Goal: Book appointment/travel/reservation

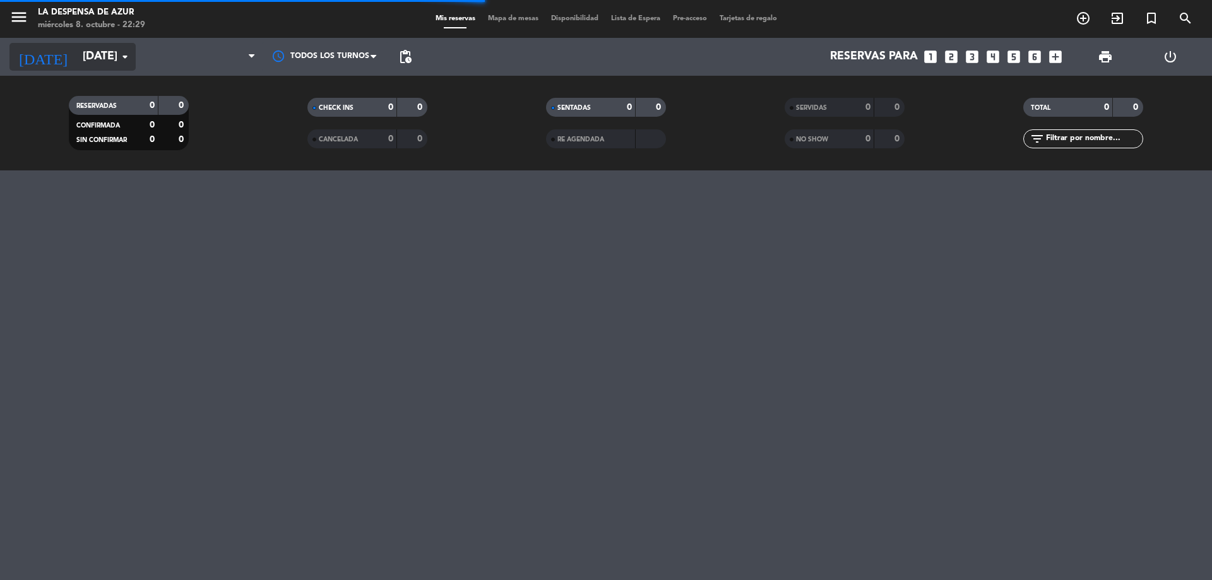
click at [91, 65] on input "[DATE]" at bounding box center [149, 56] width 146 height 25
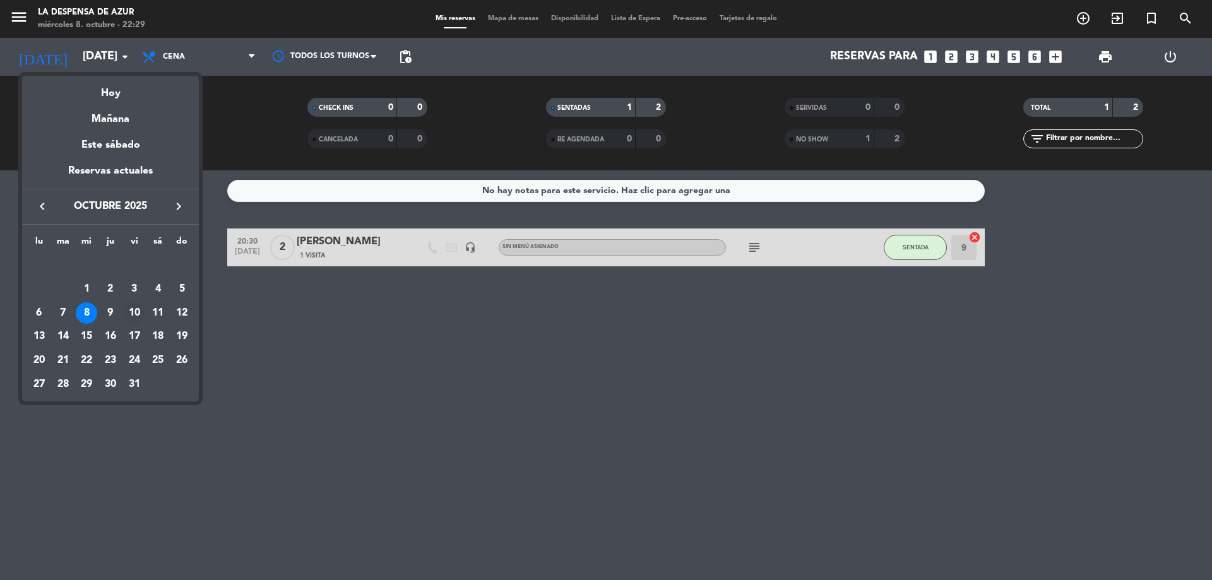
click at [134, 307] on div "10" at bounding box center [134, 312] width 21 height 21
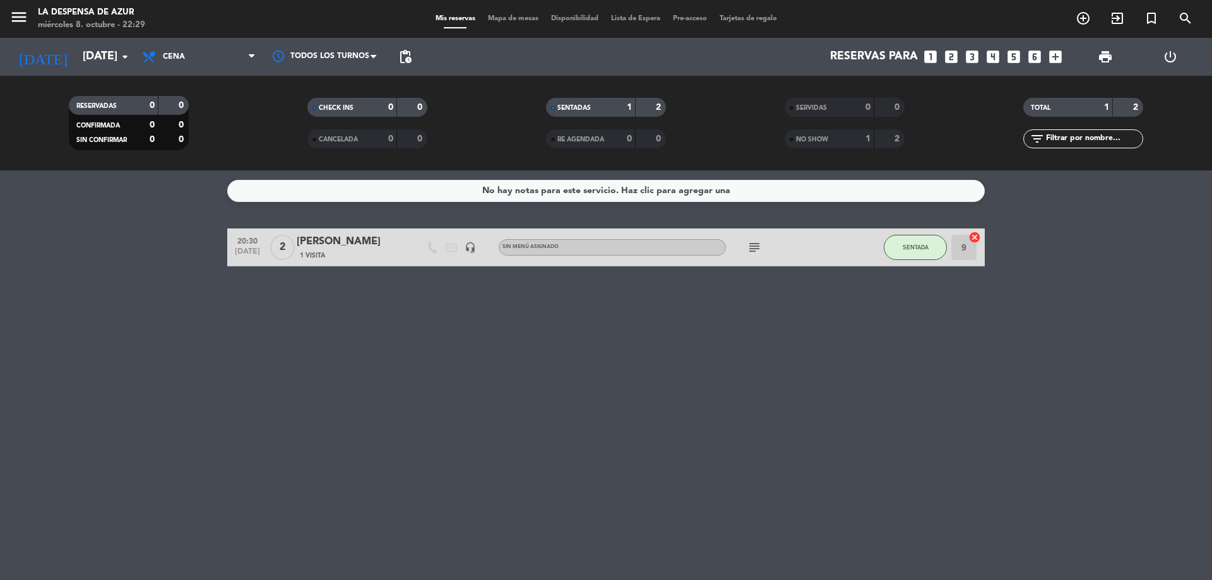
type input "[DATE]"
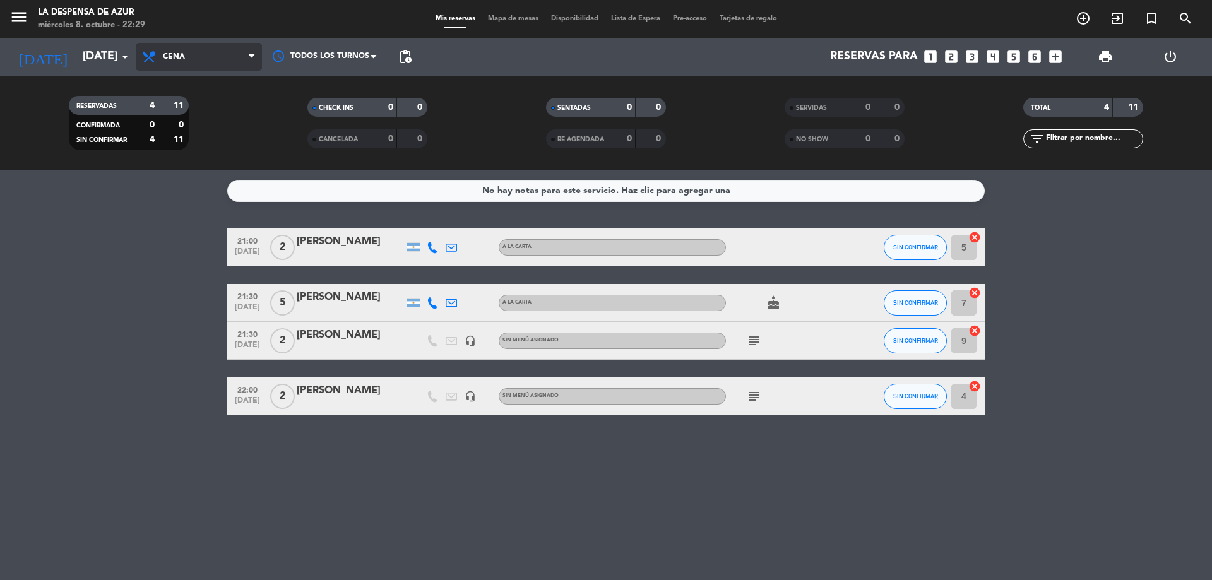
click at [193, 62] on span "Cena" at bounding box center [199, 57] width 126 height 28
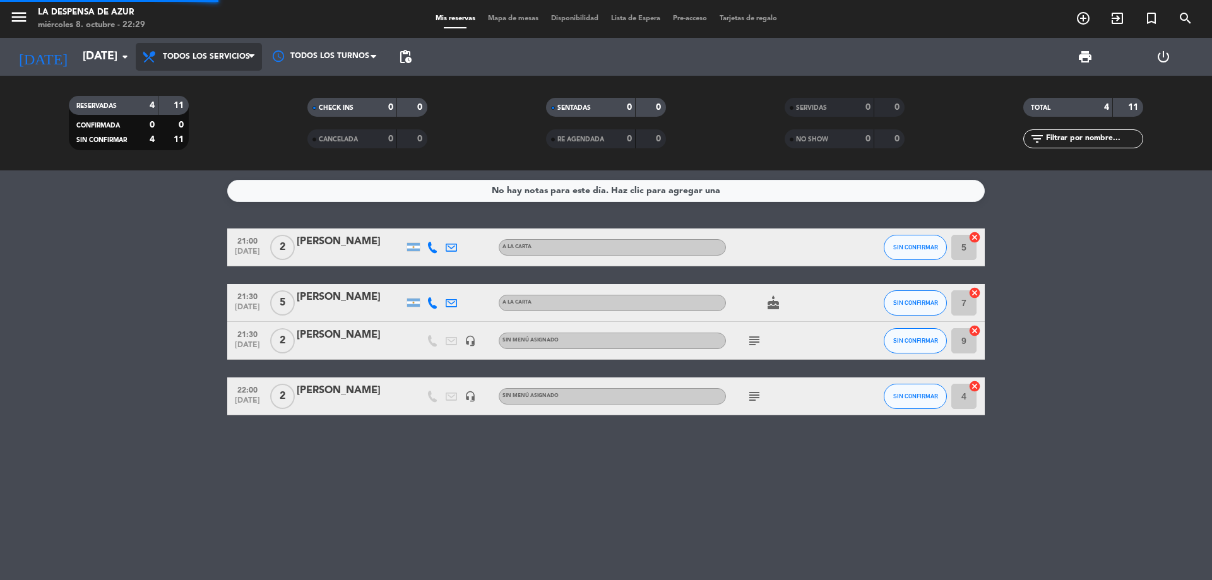
click at [205, 85] on div "menu La Despensa de Azur miércoles 8. octubre - 22:29 Mis reservas Mapa de mesa…" at bounding box center [606, 85] width 1212 height 170
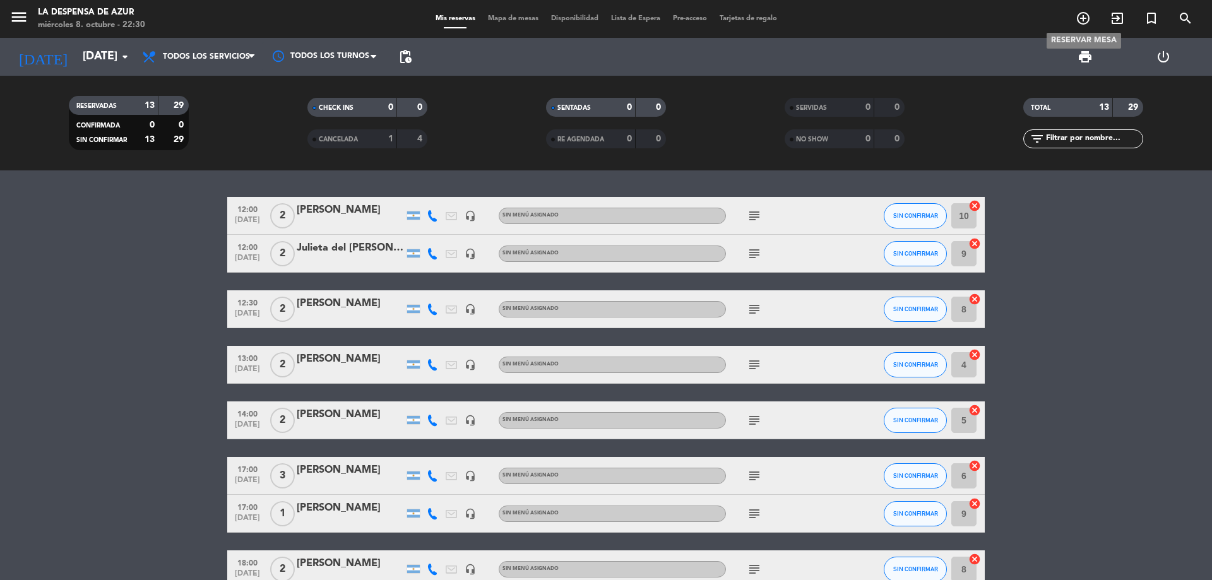
click at [1081, 11] on icon "add_circle_outline" at bounding box center [1083, 18] width 15 height 15
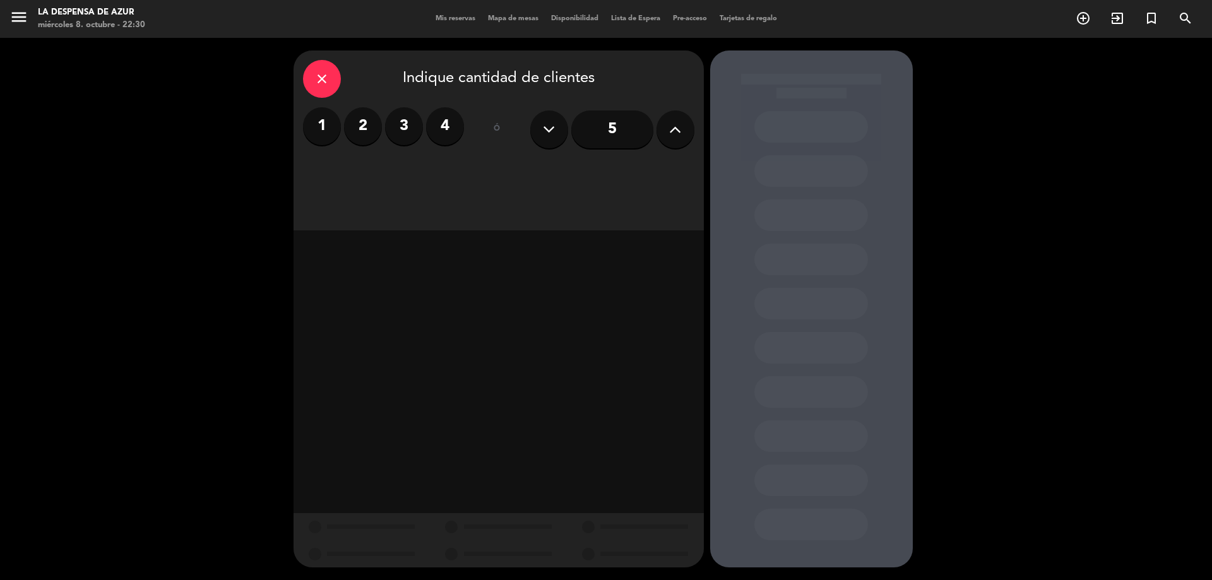
click at [362, 132] on label "2" at bounding box center [363, 126] width 38 height 38
click at [432, 181] on div "Almuerzo" at bounding box center [448, 172] width 95 height 25
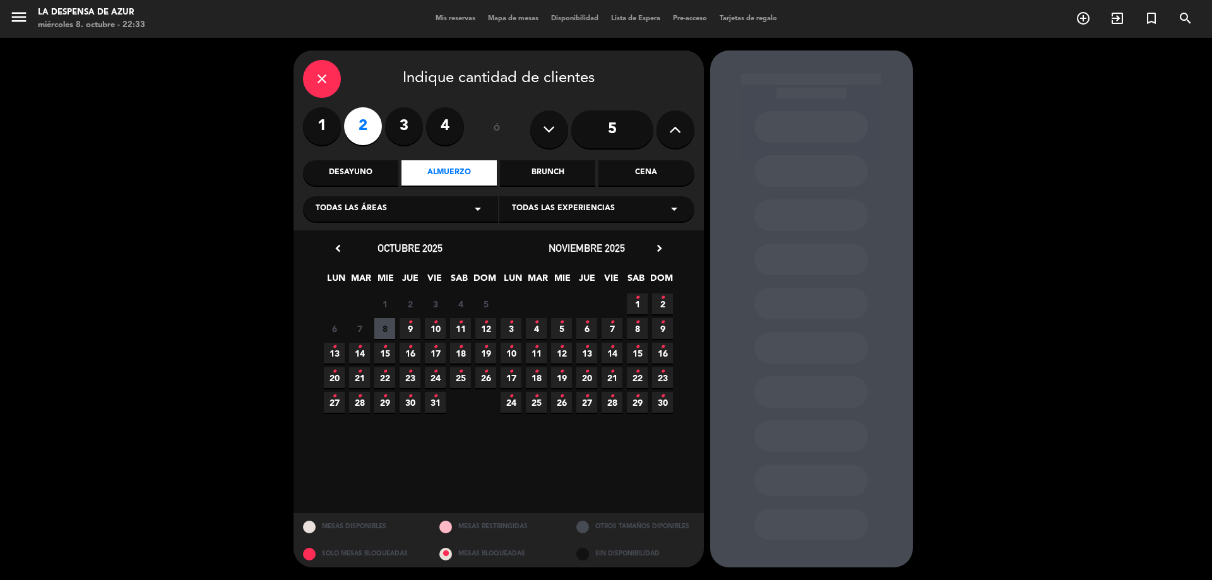
click at [436, 331] on icon "•" at bounding box center [435, 322] width 4 height 20
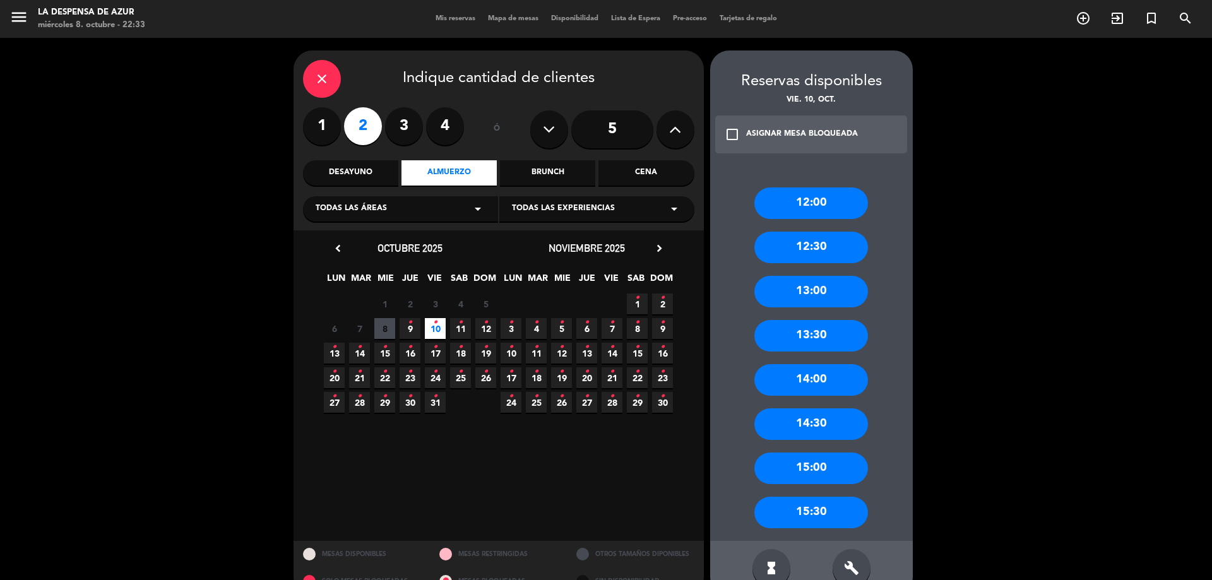
click at [803, 379] on div "14:00" at bounding box center [811, 380] width 114 height 32
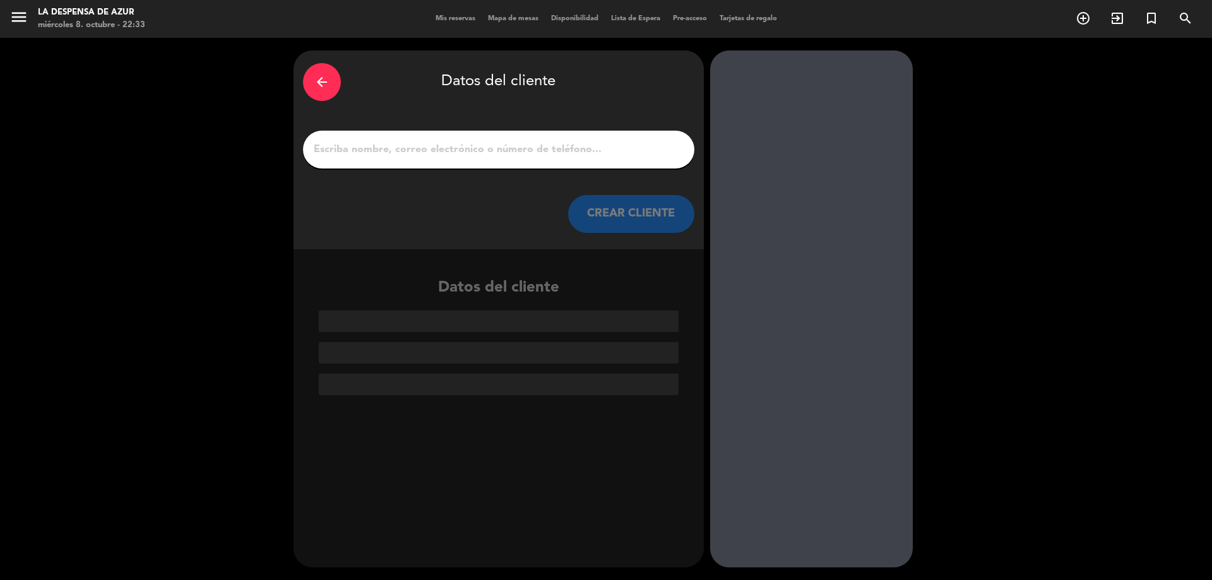
click at [549, 149] on input "1" at bounding box center [498, 150] width 372 height 18
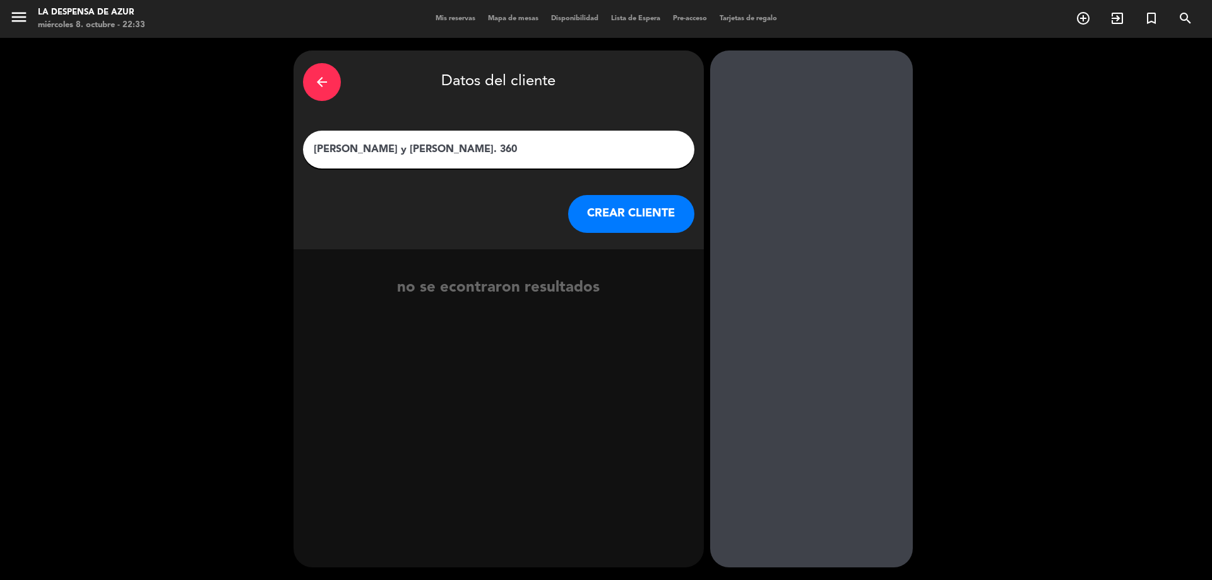
type input "[PERSON_NAME] y [PERSON_NAME]. 360"
click at [627, 224] on button "CREAR CLIENTE" at bounding box center [631, 214] width 126 height 38
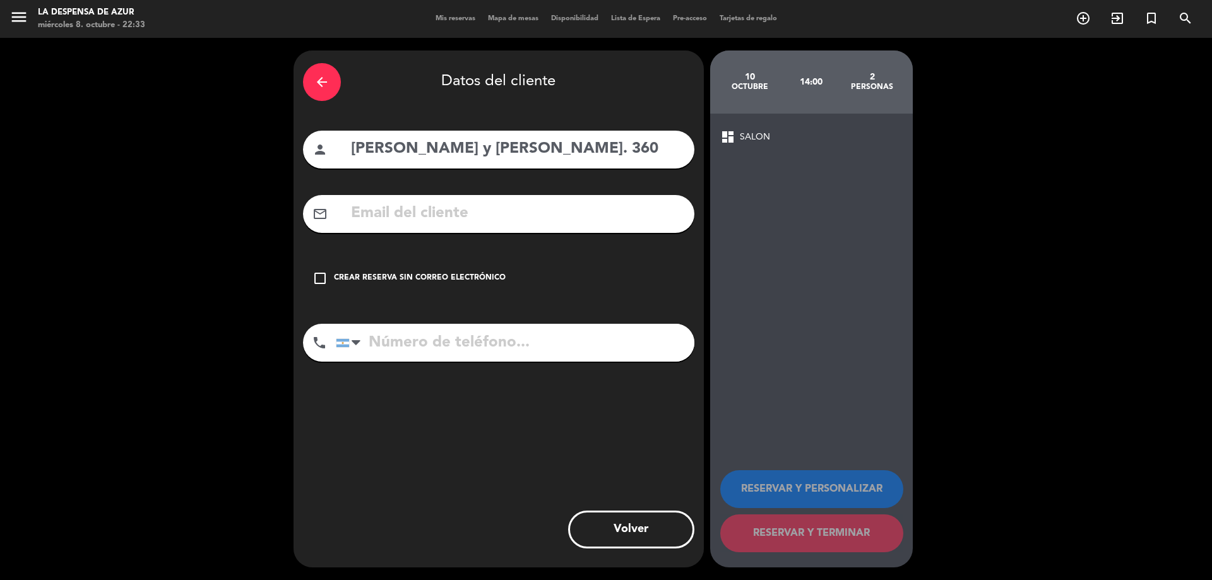
click at [316, 275] on icon "check_box_outline_blank" at bounding box center [319, 278] width 15 height 15
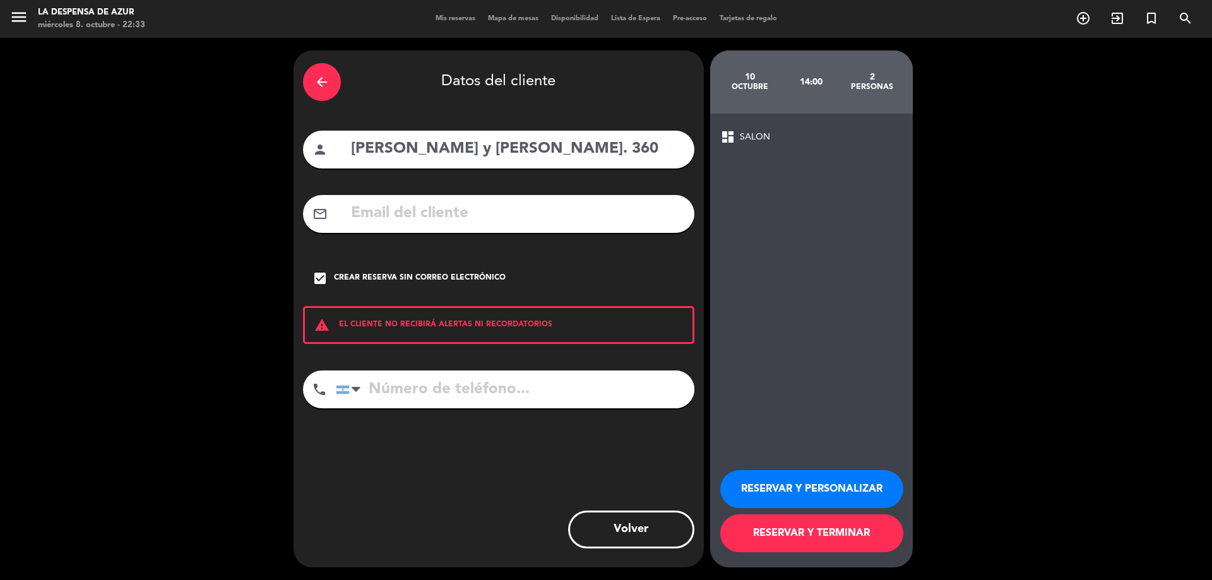
click at [802, 478] on button "RESERVAR Y PERSONALIZAR" at bounding box center [811, 489] width 183 height 38
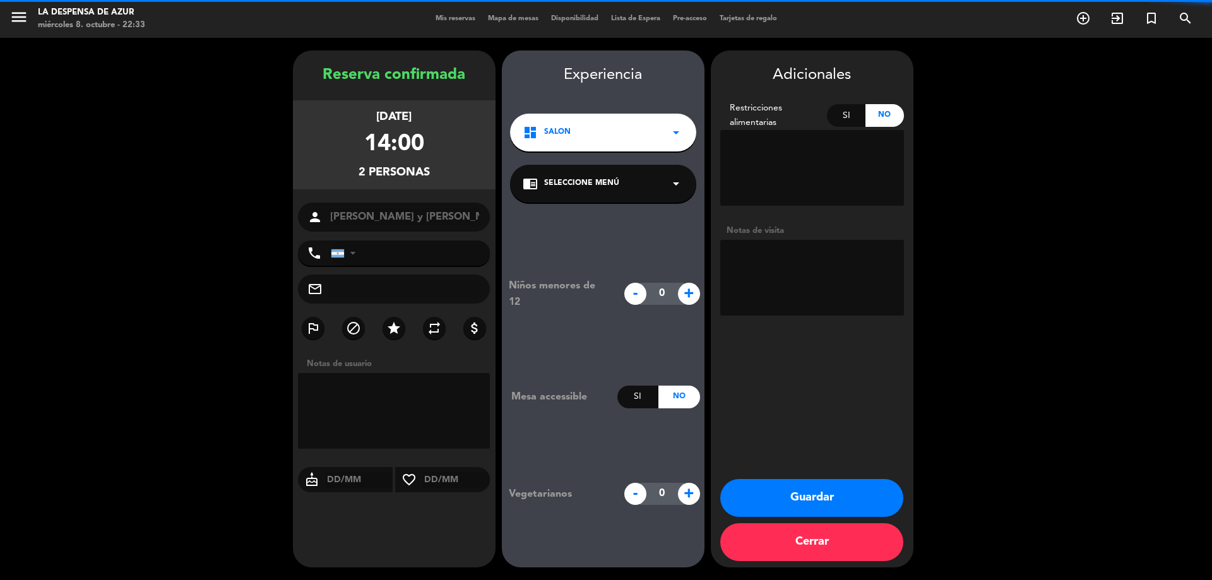
click at [788, 280] on textarea at bounding box center [812, 278] width 184 height 76
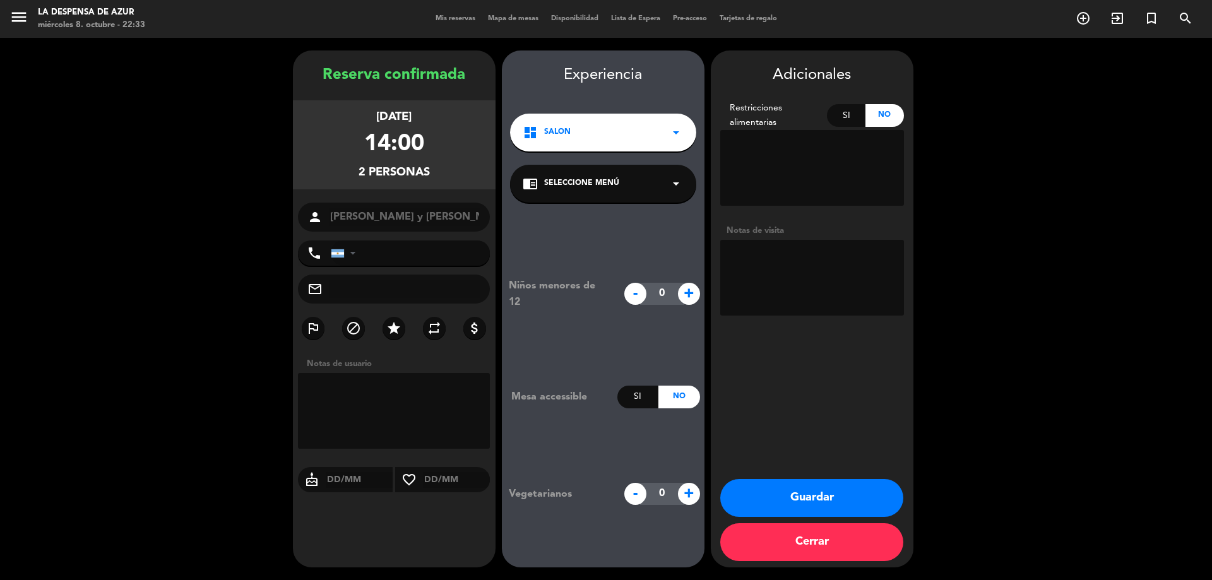
type textarea "A"
type textarea "Exp. 360 - Moktail de bienvenida // [GEOGRAPHIC_DATA]"
click at [837, 501] on button "Guardar" at bounding box center [811, 498] width 183 height 38
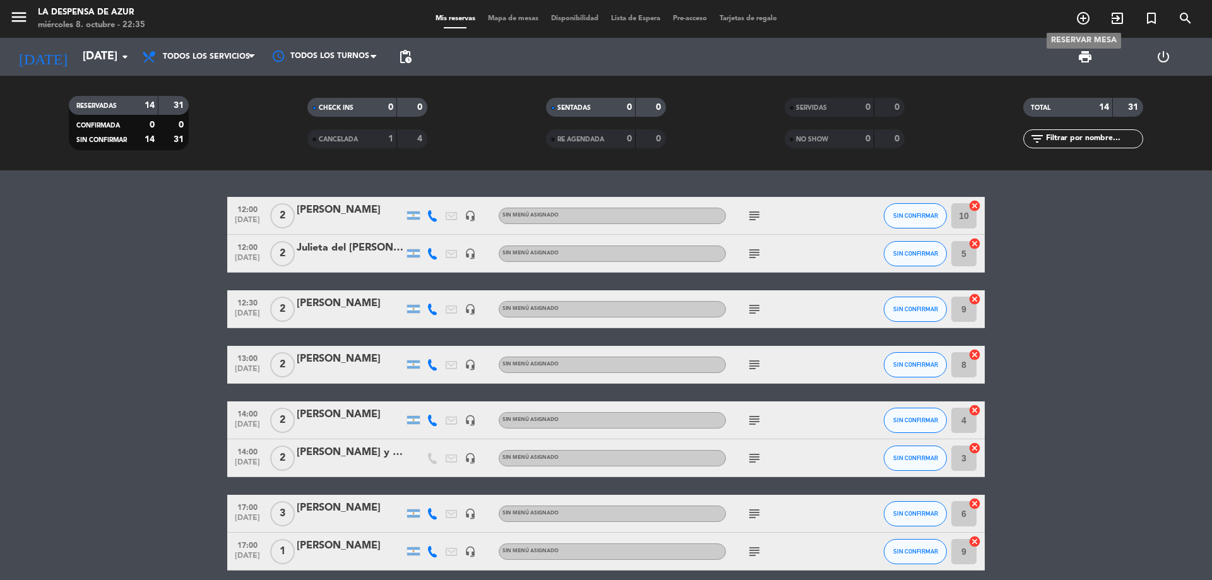
click at [1077, 21] on icon "add_circle_outline" at bounding box center [1083, 18] width 15 height 15
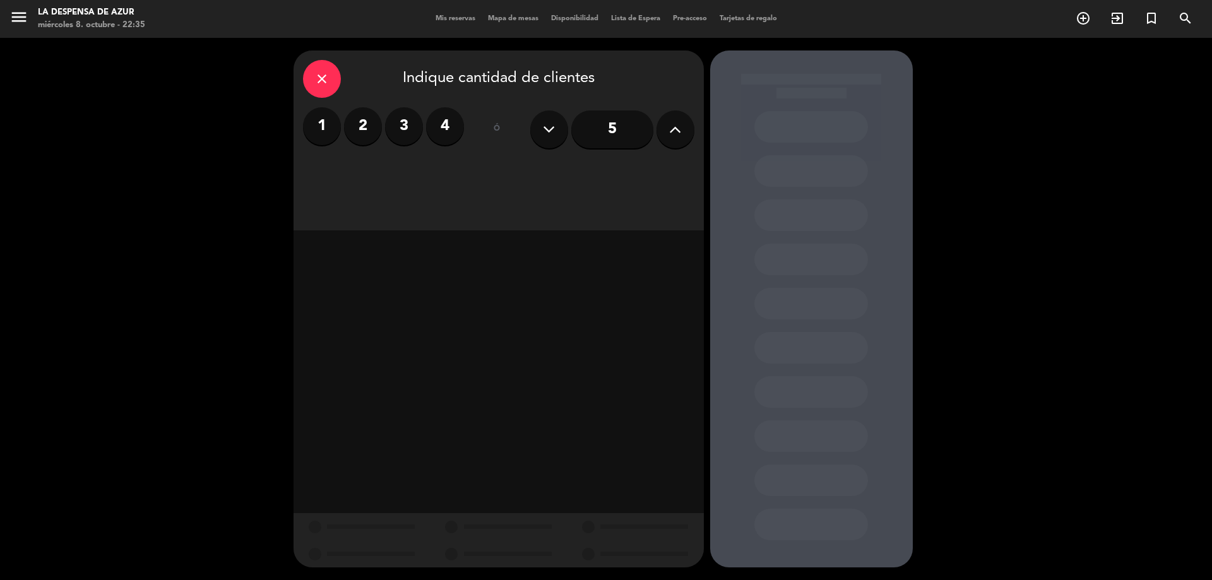
click at [357, 126] on label "2" at bounding box center [363, 126] width 38 height 38
click at [553, 172] on div "Brunch" at bounding box center [547, 172] width 95 height 25
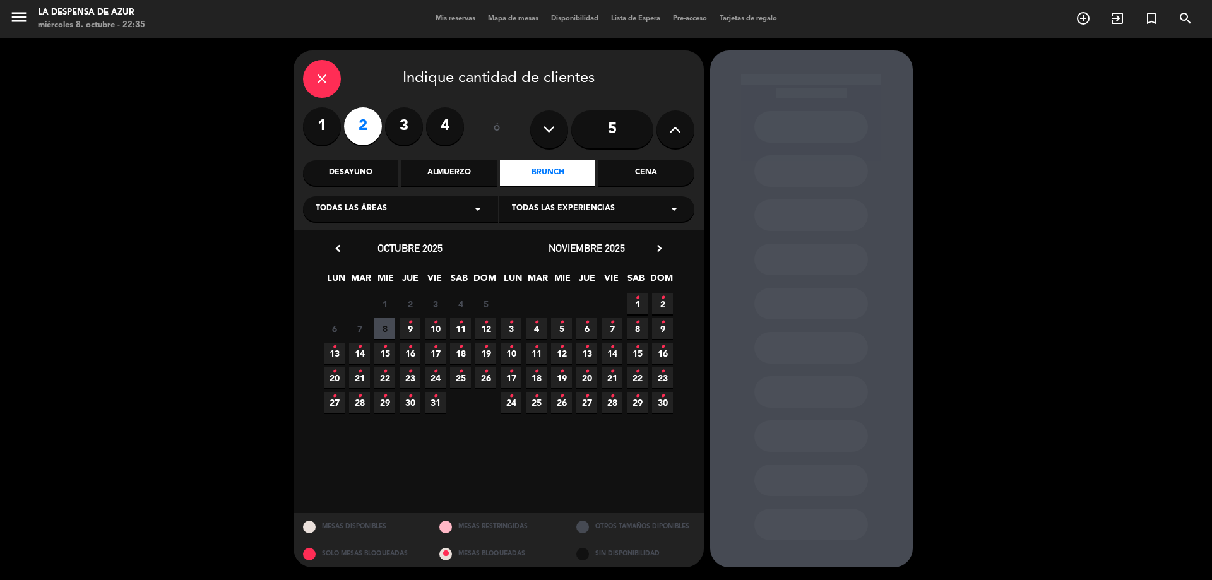
click at [439, 328] on span "10 •" at bounding box center [435, 328] width 21 height 21
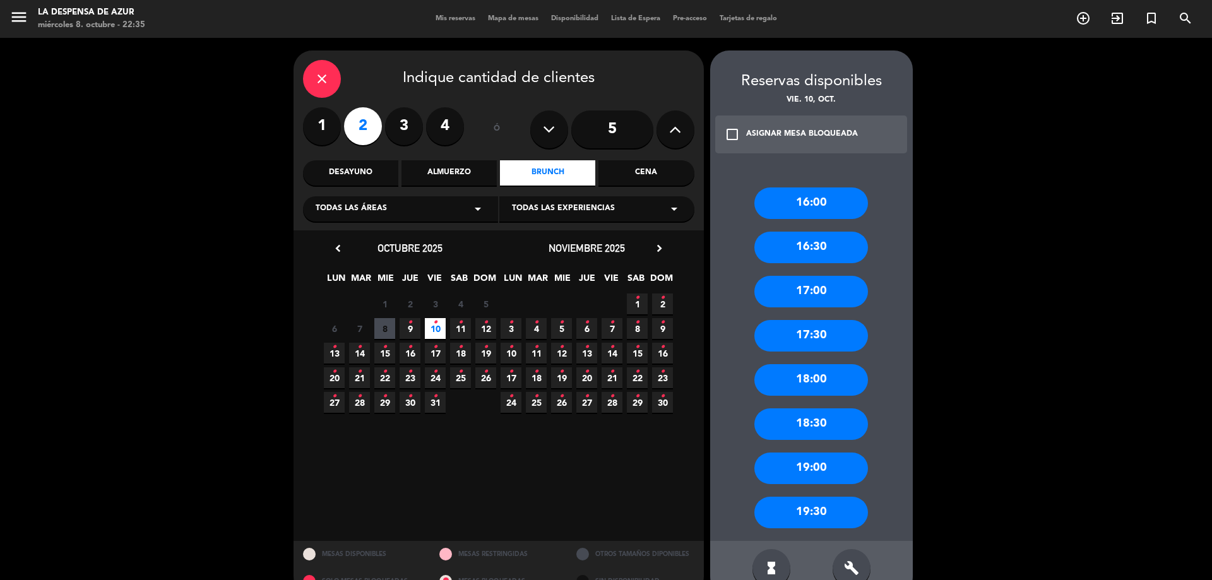
click at [826, 371] on div "18:00" at bounding box center [811, 380] width 114 height 32
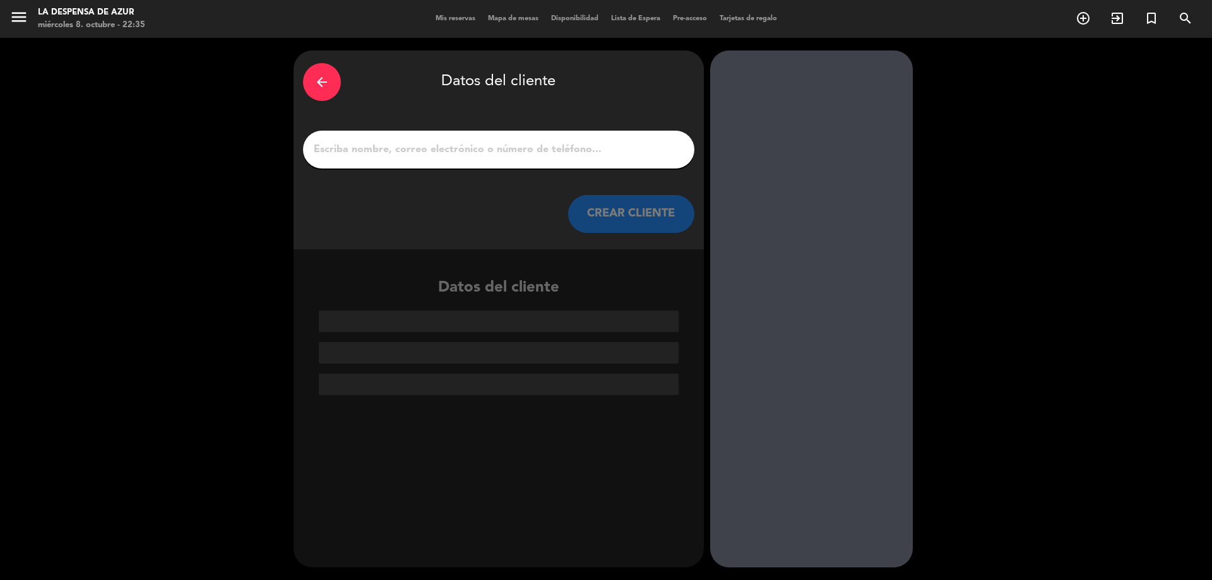
click at [533, 150] on input "1" at bounding box center [498, 150] width 372 height 18
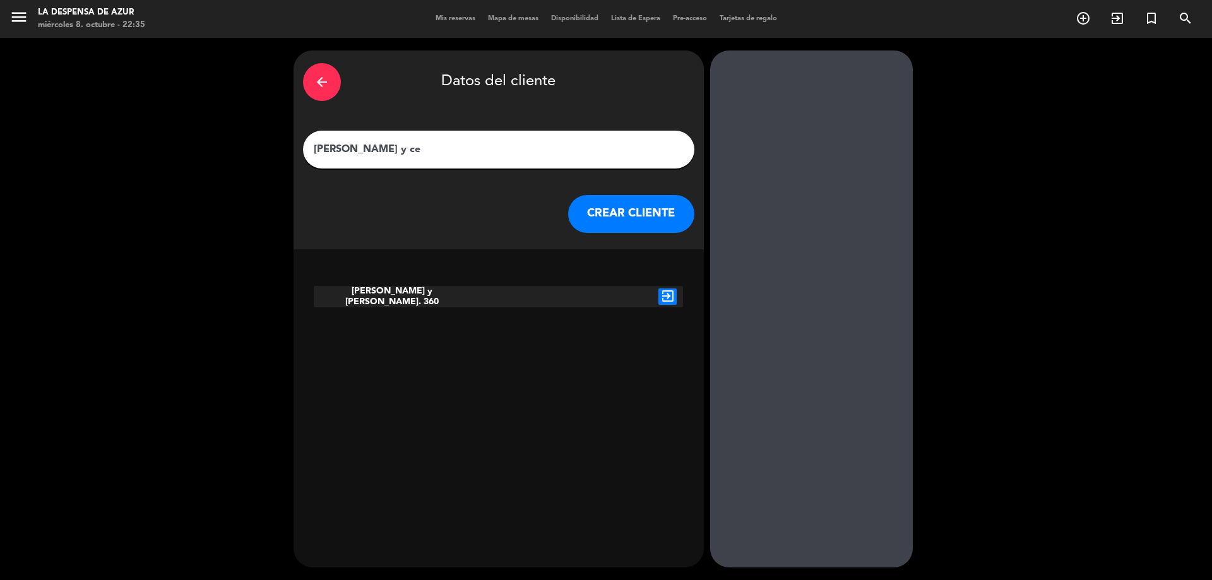
type input "[PERSON_NAME] y ce"
click at [664, 299] on icon "exit_to_app" at bounding box center [667, 296] width 18 height 16
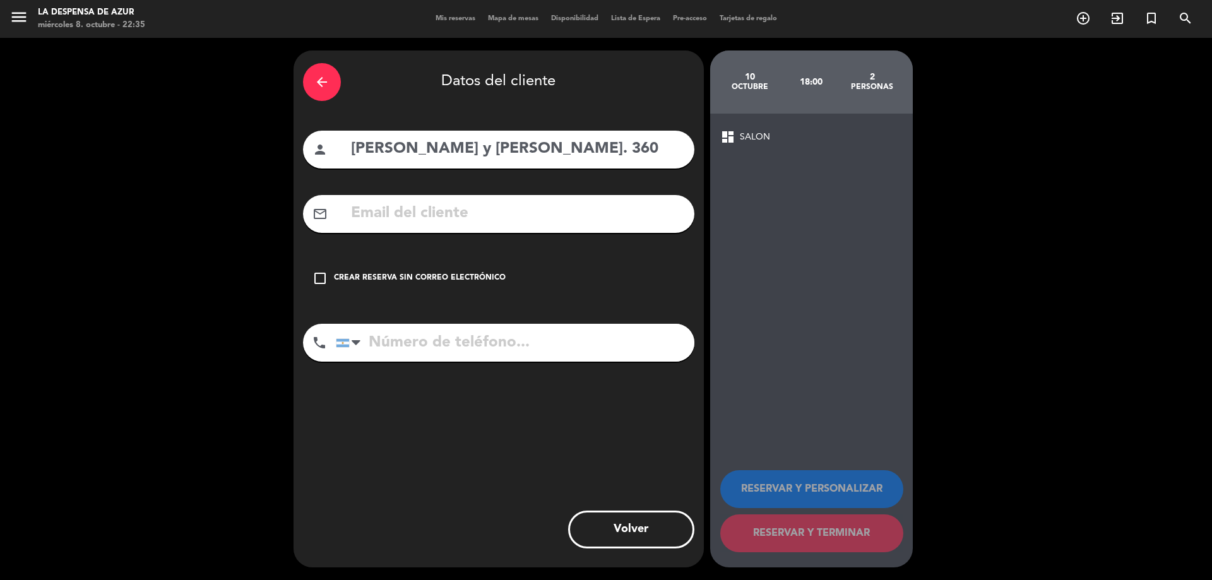
drag, startPoint x: 321, startPoint y: 275, endPoint x: 335, endPoint y: 282, distance: 15.3
click at [323, 276] on icon "check_box_outline_blank" at bounding box center [319, 278] width 15 height 15
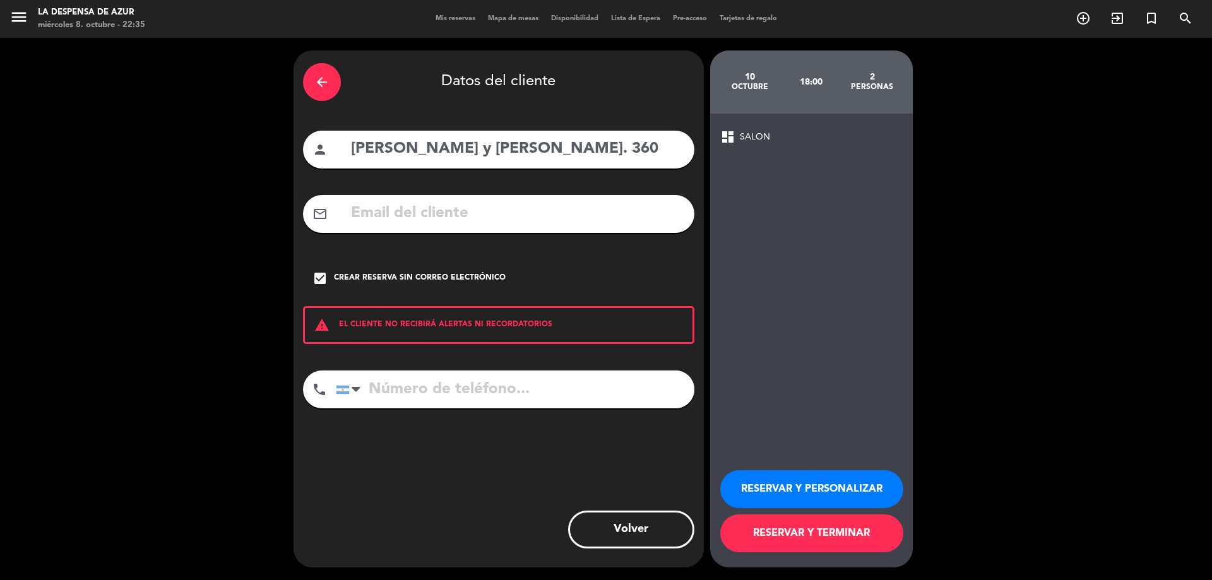
click at [846, 495] on button "RESERVAR Y PERSONALIZAR" at bounding box center [811, 489] width 183 height 38
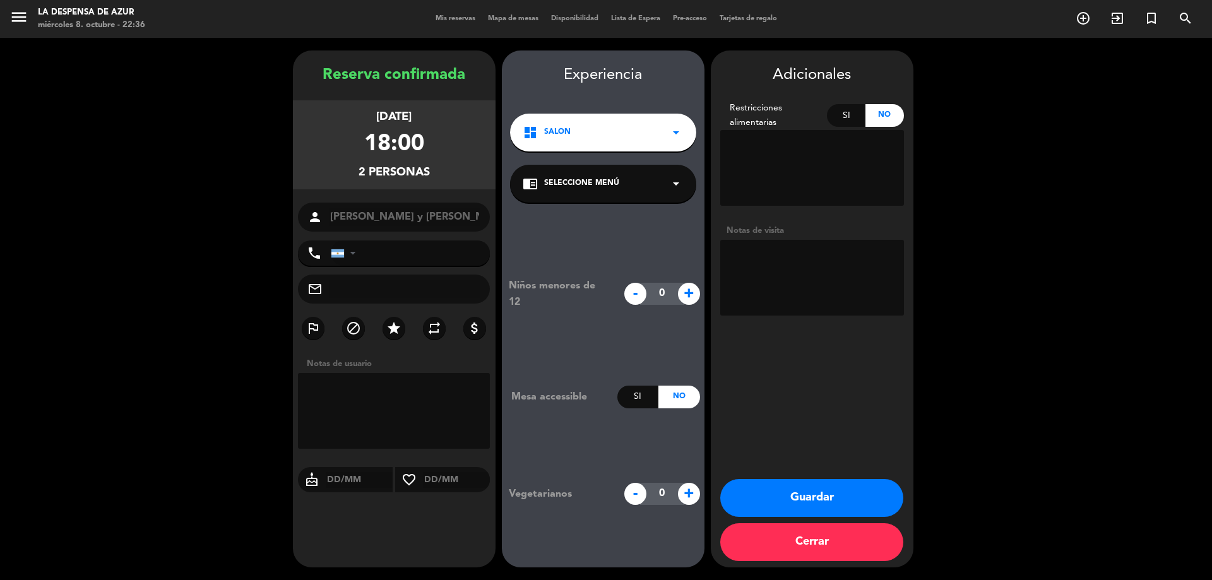
click at [759, 263] on textarea at bounding box center [812, 278] width 184 height 76
click at [737, 252] on textarea at bounding box center [812, 278] width 184 height 76
drag, startPoint x: 834, startPoint y: 270, endPoint x: 842, endPoint y: 304, distance: 34.9
click at [842, 304] on textarea at bounding box center [812, 278] width 184 height 76
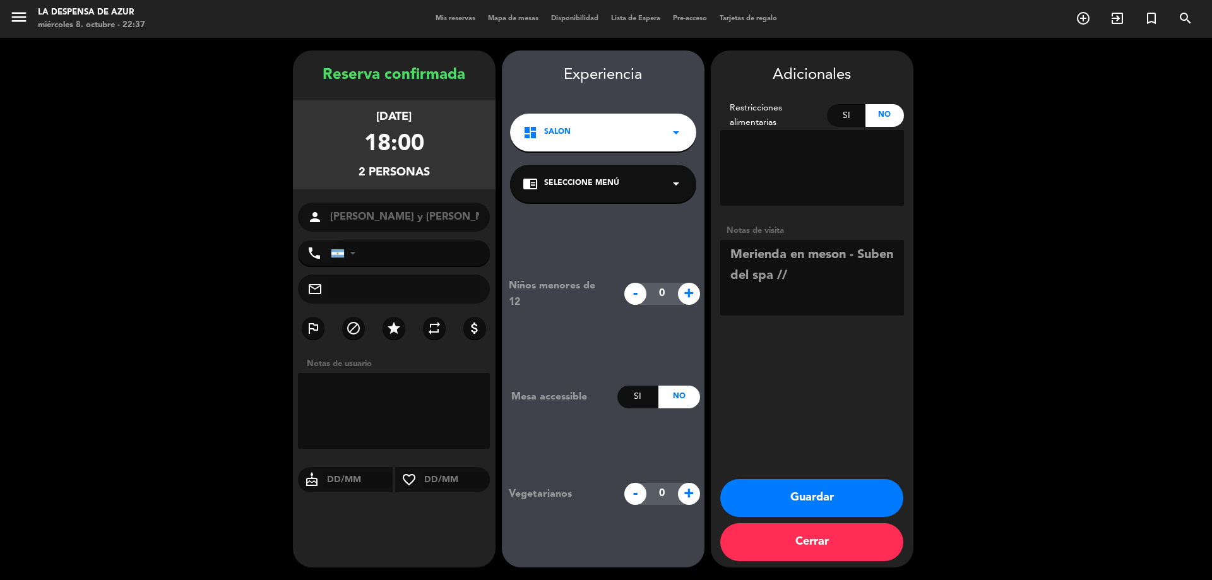
scroll to position [0, 0]
click at [726, 256] on textarea at bounding box center [812, 278] width 184 height 76
type textarea "Exp. 360 // Merienda en meson - Suben del spa // [GEOGRAPHIC_DATA]"
click at [816, 502] on button "Guardar" at bounding box center [811, 498] width 183 height 38
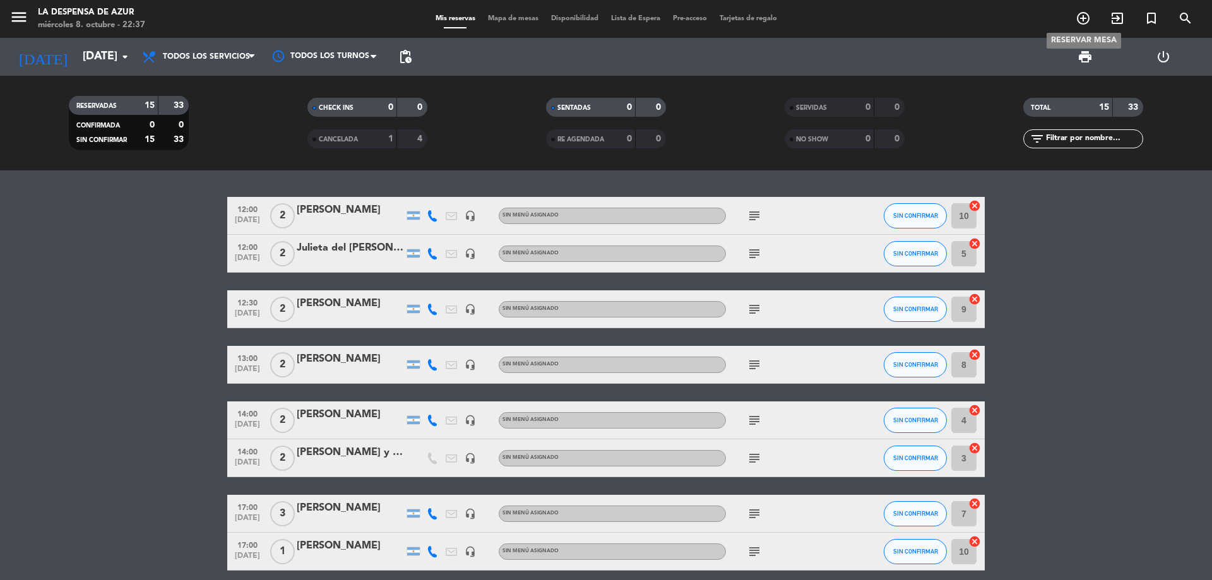
click at [1079, 21] on icon "add_circle_outline" at bounding box center [1083, 18] width 15 height 15
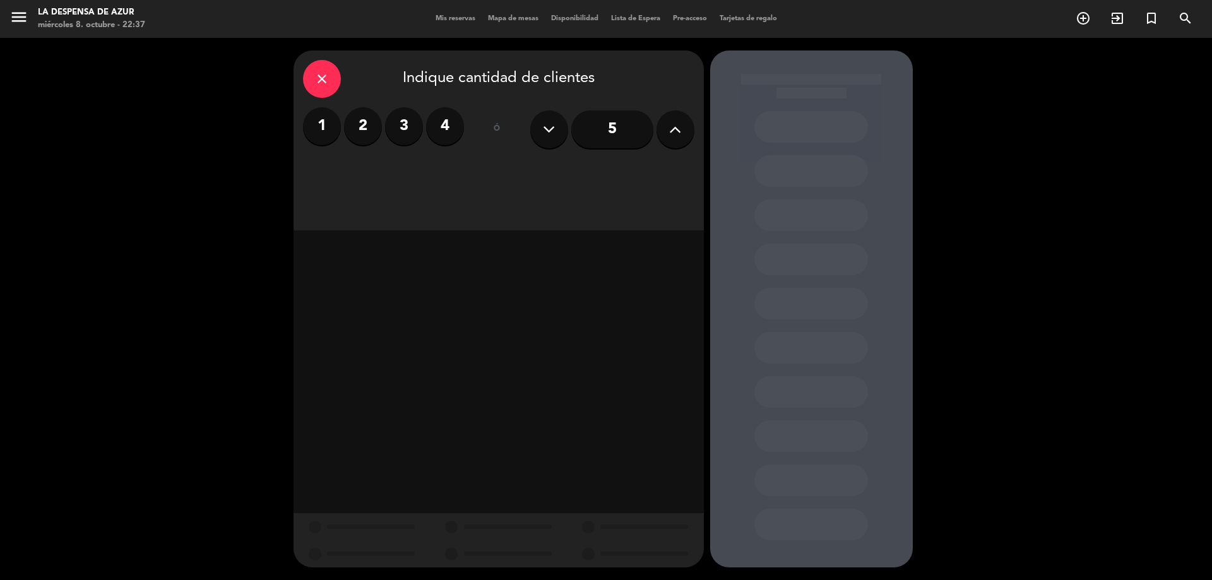
click at [372, 126] on label "2" at bounding box center [363, 126] width 38 height 38
click at [639, 165] on div "Cena" at bounding box center [645, 172] width 95 height 25
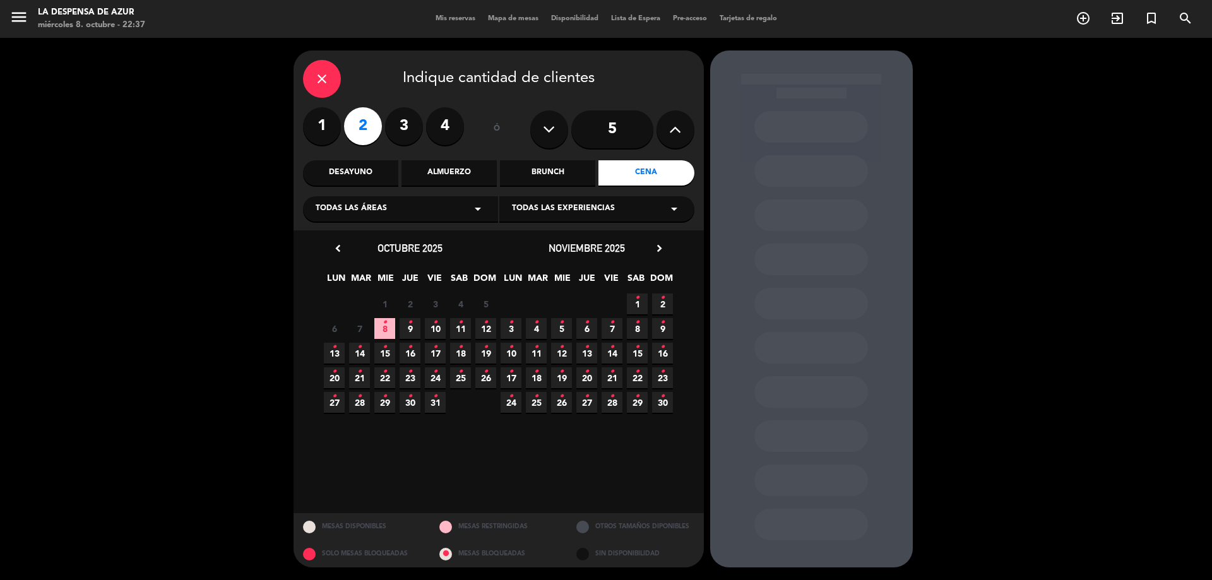
click at [436, 333] on span "10 •" at bounding box center [435, 328] width 21 height 21
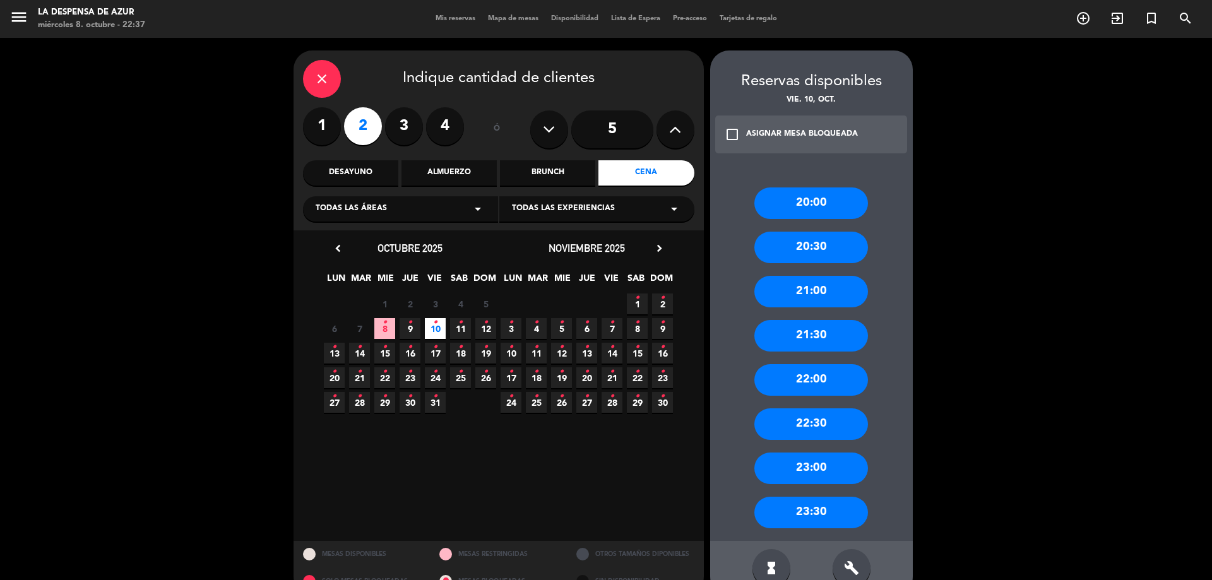
click at [821, 341] on div "21:30" at bounding box center [811, 336] width 114 height 32
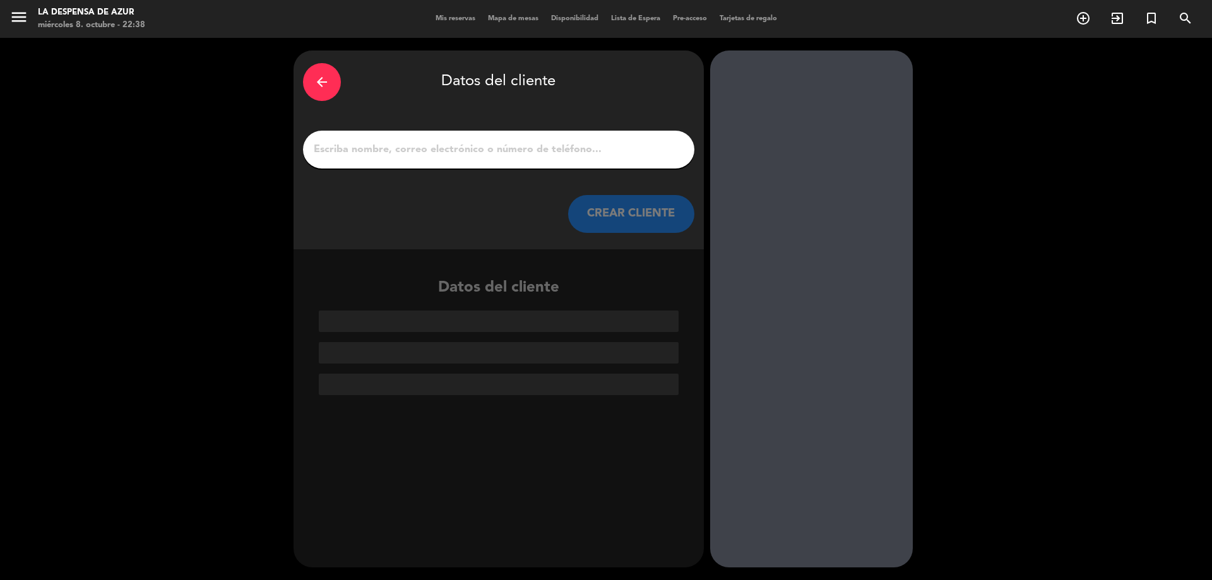
click at [411, 147] on input "1" at bounding box center [498, 150] width 372 height 18
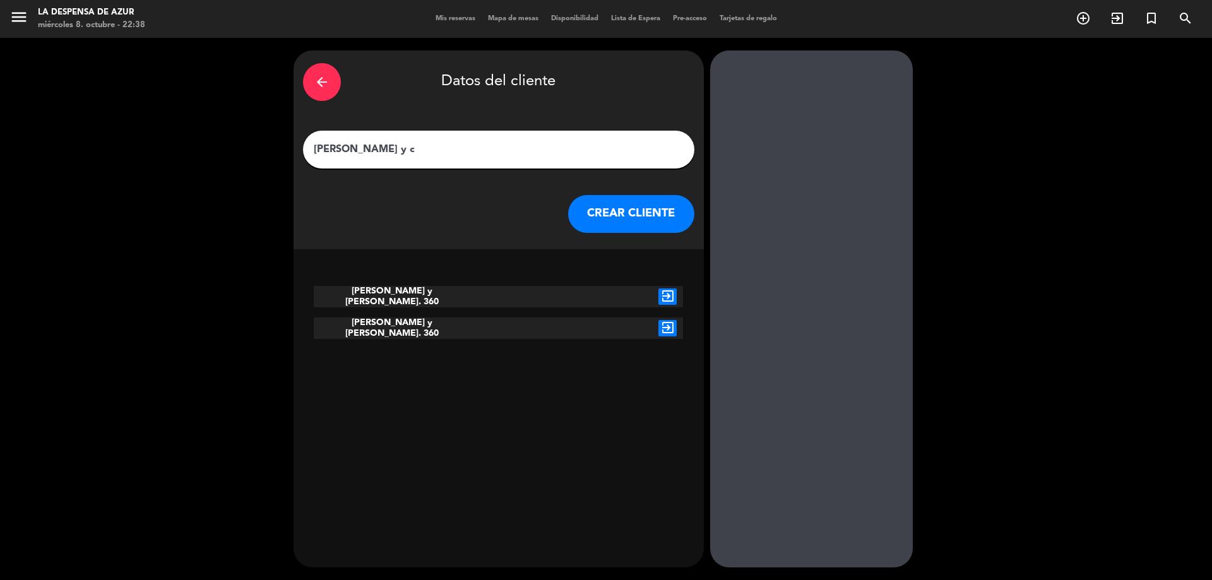
type input "[PERSON_NAME] y c"
click at [671, 298] on icon "exit_to_app" at bounding box center [667, 296] width 18 height 16
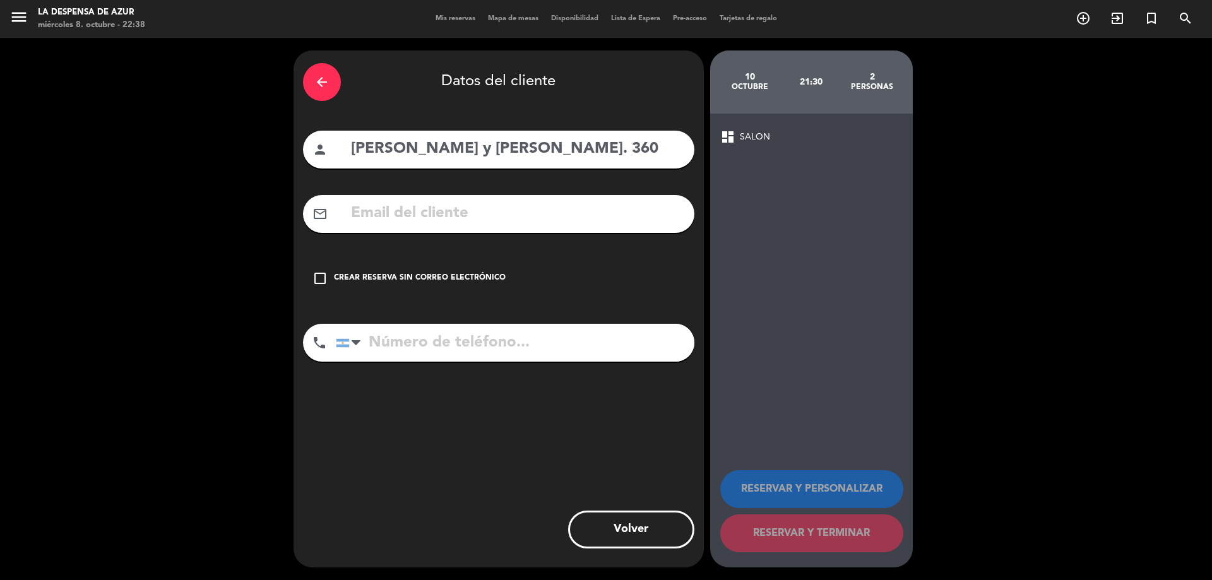
click at [316, 277] on icon "check_box_outline_blank" at bounding box center [319, 278] width 15 height 15
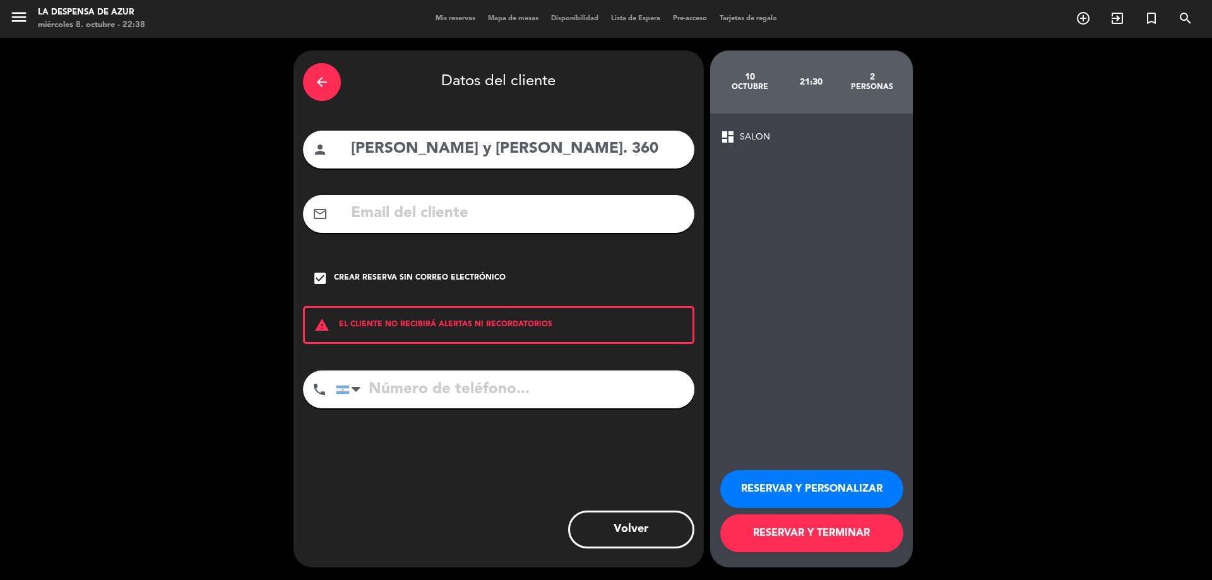
click at [851, 484] on button "RESERVAR Y PERSONALIZAR" at bounding box center [811, 489] width 183 height 38
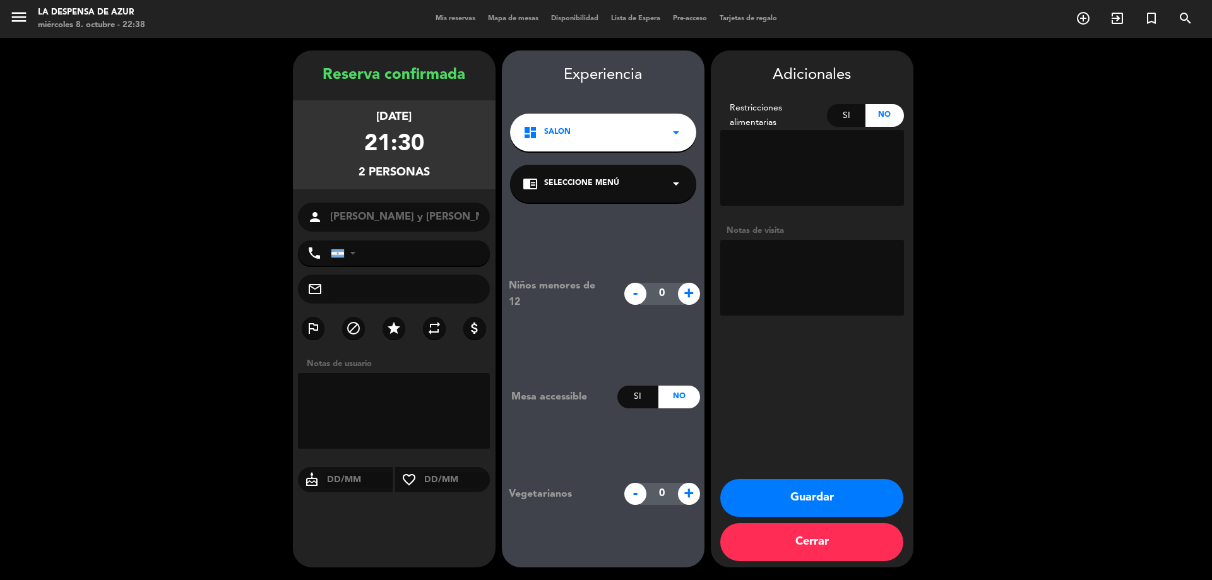
click at [788, 278] on textarea at bounding box center [812, 278] width 184 height 76
type textarea "Exp. 360 // Cena a la carta con bebidas // DF"
click at [838, 502] on button "Guardar" at bounding box center [811, 498] width 183 height 38
